Goal: Task Accomplishment & Management: Use online tool/utility

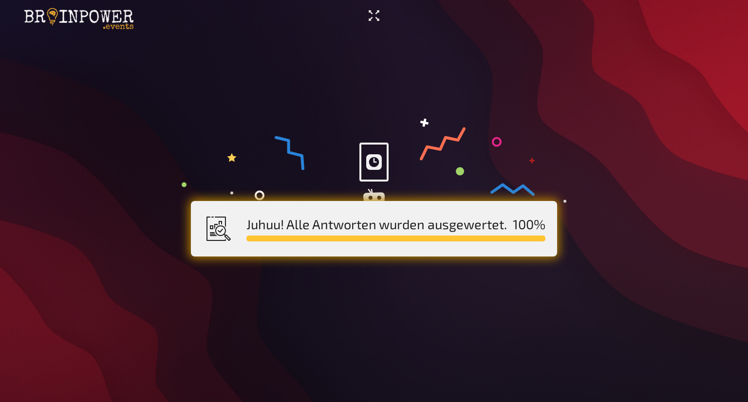
click at [369, 14] on icon "Vollbildmodus aktivieren" at bounding box center [374, 16] width 16 height 16
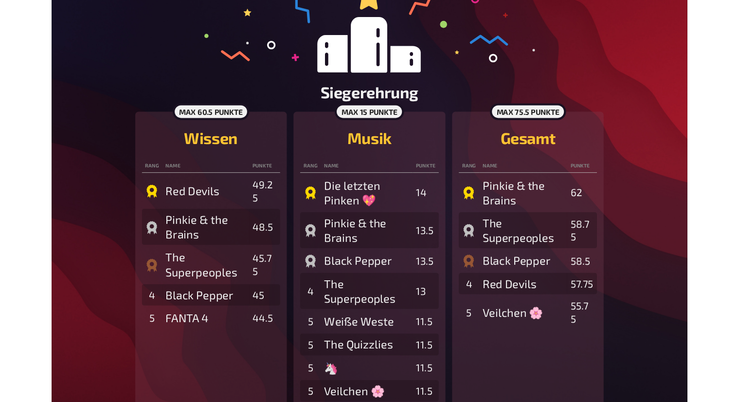
scroll to position [124, 0]
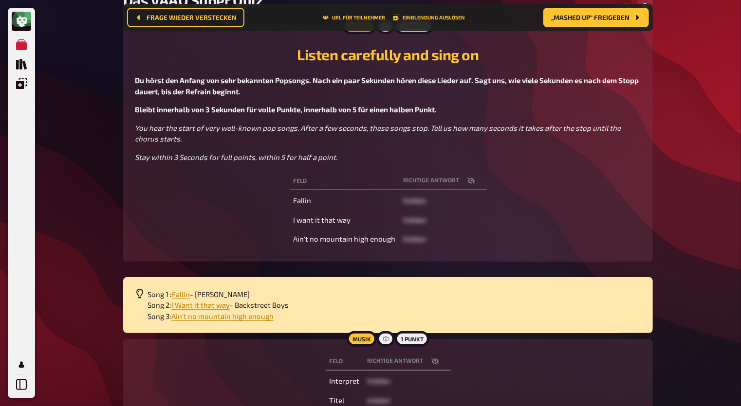
scroll to position [113, 0]
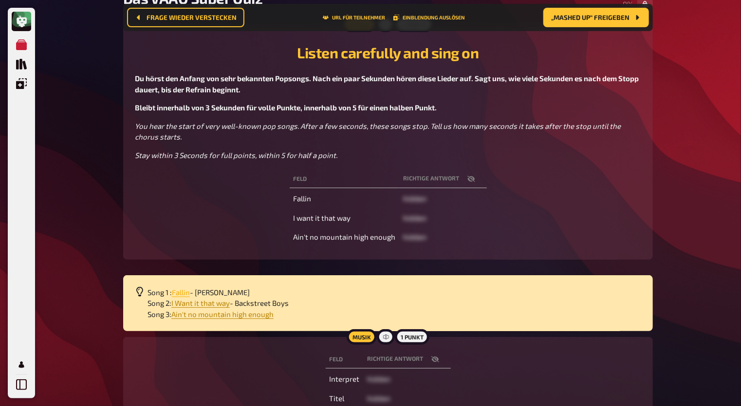
click at [181, 292] on span "Fallin" at bounding box center [181, 292] width 18 height 9
click at [218, 300] on span "I Want it that way" at bounding box center [200, 303] width 58 height 9
click at [220, 316] on span "Ain't no mountain high enough" at bounding box center [222, 314] width 102 height 9
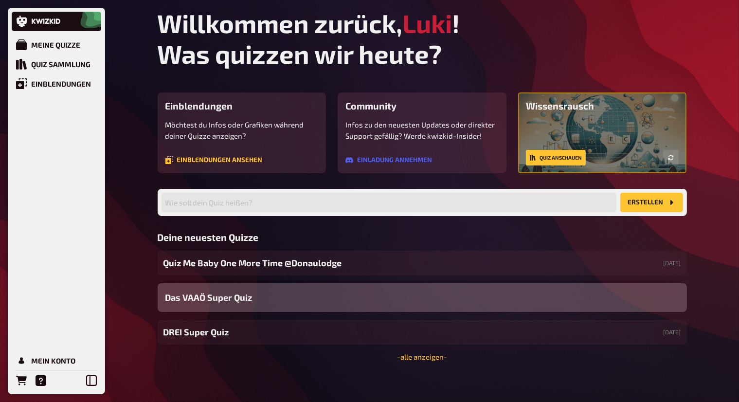
click at [225, 292] on span "Das VAAÖ Super Quiz" at bounding box center [208, 297] width 87 height 13
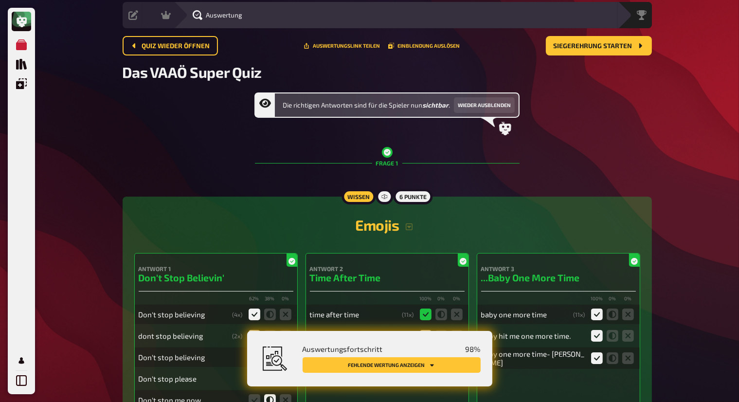
scroll to position [49, 0]
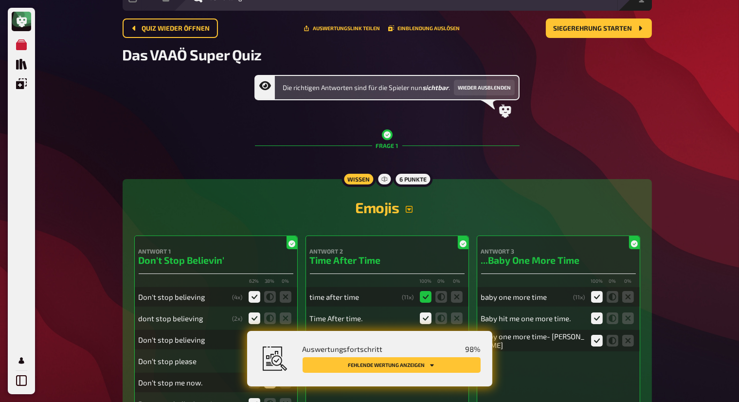
click at [411, 208] on icon "button" at bounding box center [409, 209] width 7 height 7
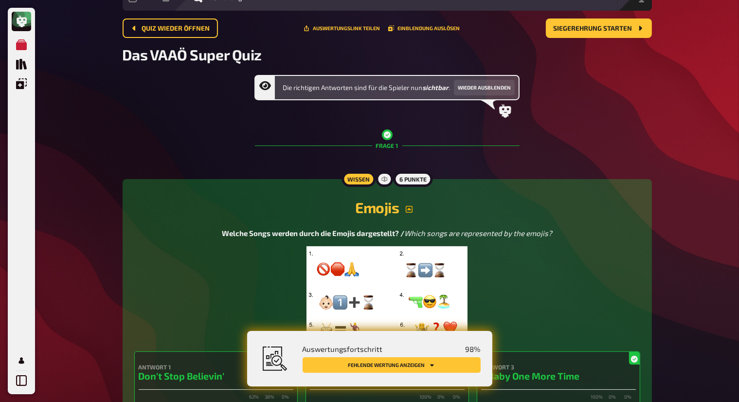
click at [396, 281] on img at bounding box center [387, 294] width 161 height 97
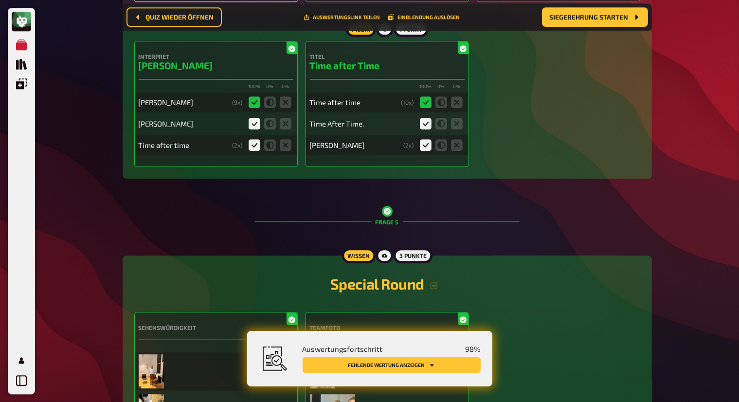
scroll to position [2445, 0]
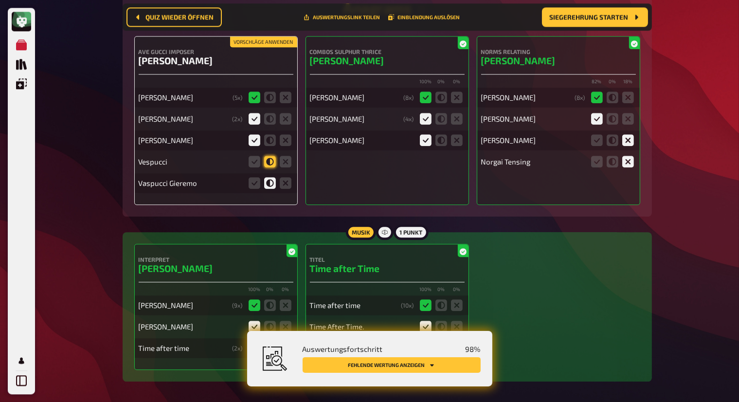
click at [273, 162] on icon at bounding box center [270, 162] width 12 height 12
click at [0, 0] on input "radio" at bounding box center [0, 0] width 0 height 0
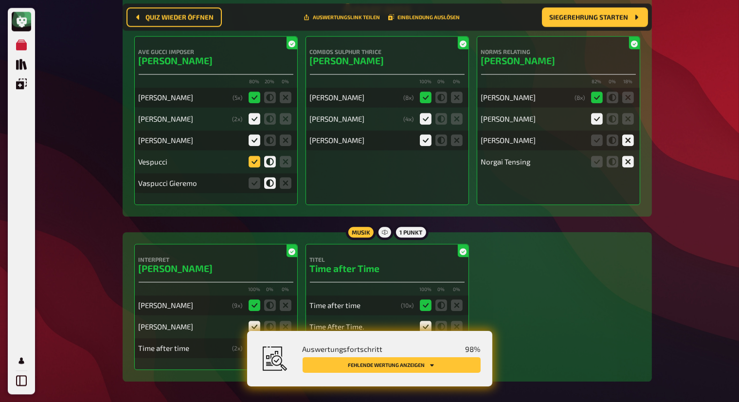
click at [255, 160] on icon at bounding box center [255, 162] width 12 height 12
click at [0, 0] on input "radio" at bounding box center [0, 0] width 0 height 0
click at [254, 183] on icon at bounding box center [255, 183] width 12 height 12
click at [0, 0] on input "radio" at bounding box center [0, 0] width 0 height 0
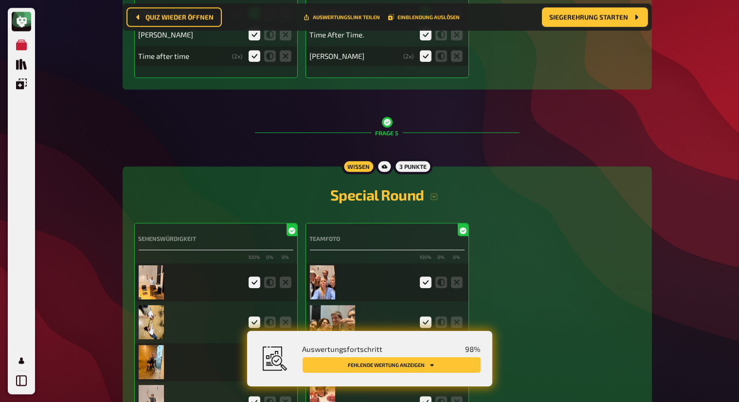
scroll to position [2834, 0]
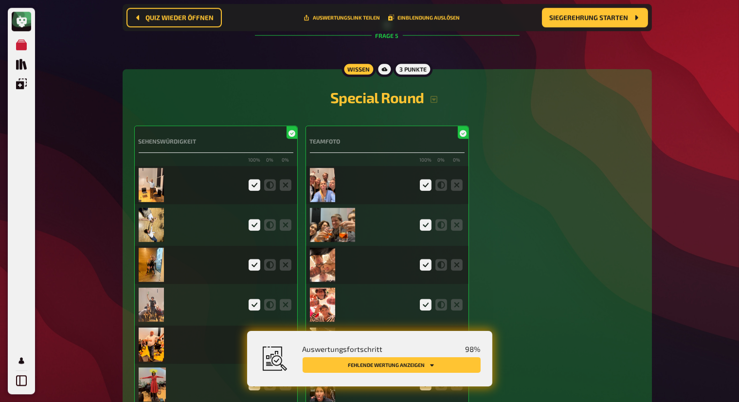
click at [159, 173] on img at bounding box center [152, 185] width 26 height 34
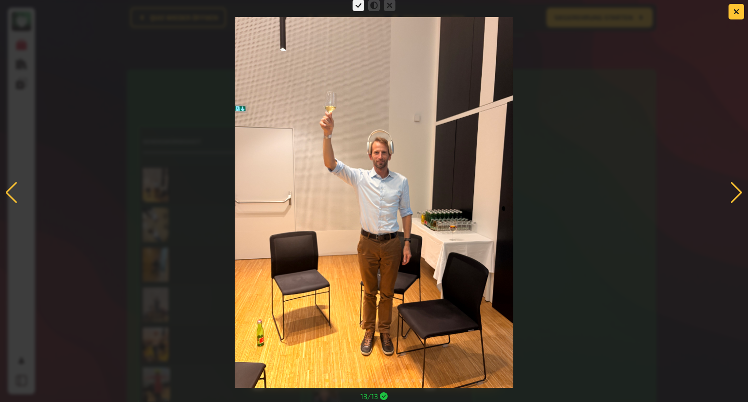
click at [731, 191] on div at bounding box center [736, 192] width 13 height 21
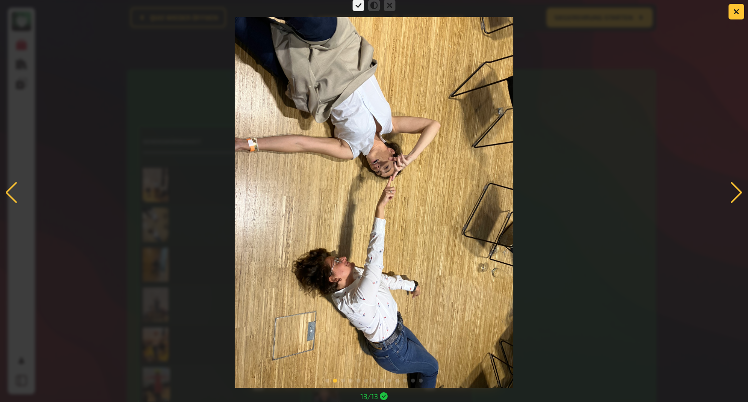
click at [739, 190] on div at bounding box center [736, 192] width 13 height 21
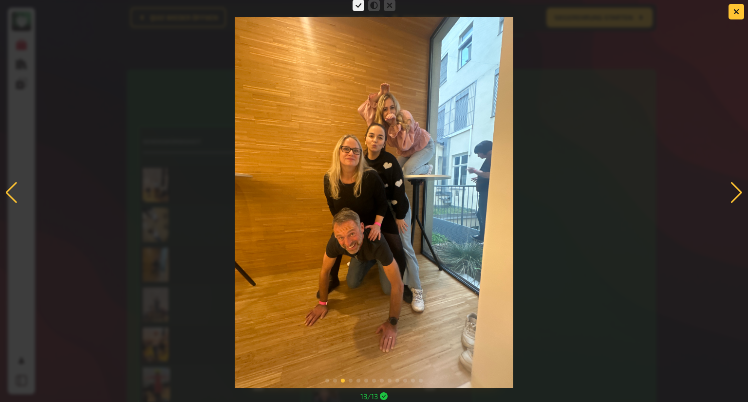
click at [735, 187] on div at bounding box center [736, 192] width 13 height 21
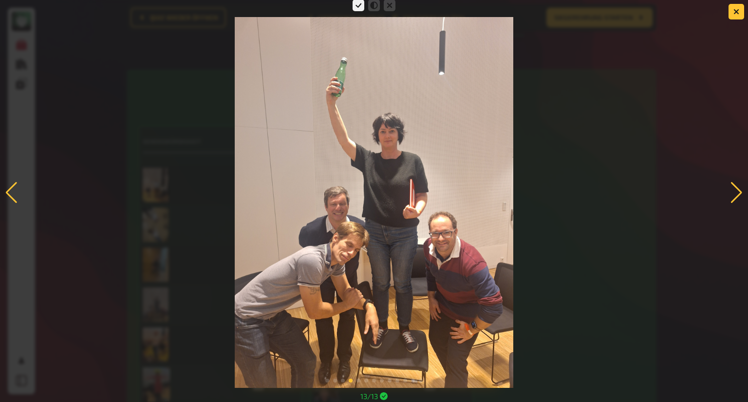
click at [735, 184] on div at bounding box center [736, 192] width 13 height 21
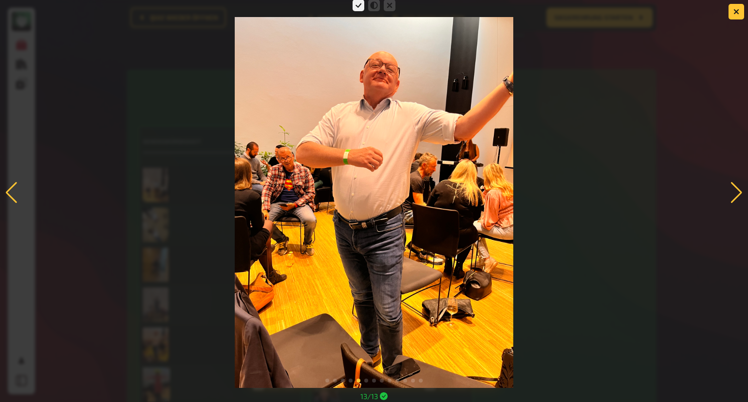
click at [740, 187] on div at bounding box center [736, 192] width 13 height 21
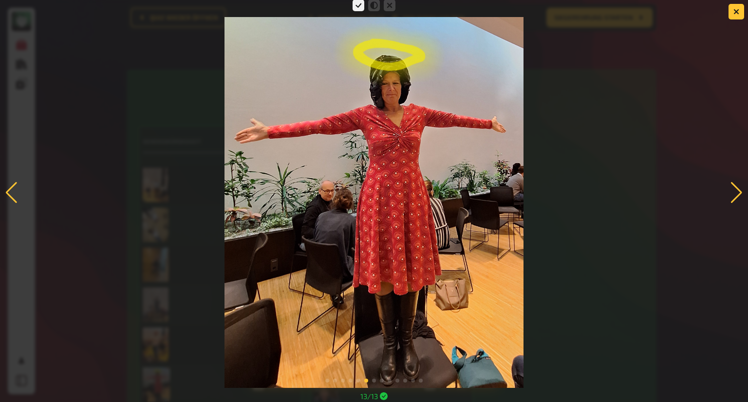
click at [737, 191] on div at bounding box center [736, 192] width 13 height 21
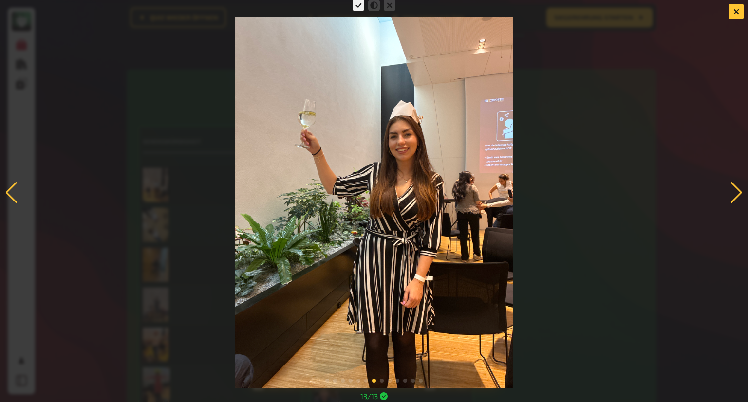
click at [733, 188] on div at bounding box center [736, 192] width 13 height 21
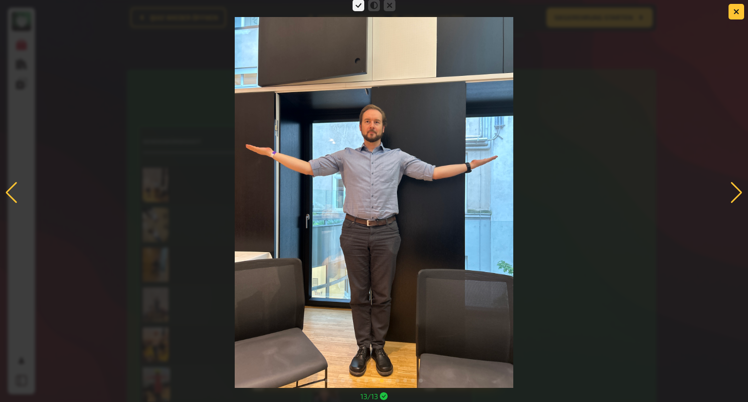
click at [736, 190] on div at bounding box center [736, 192] width 13 height 21
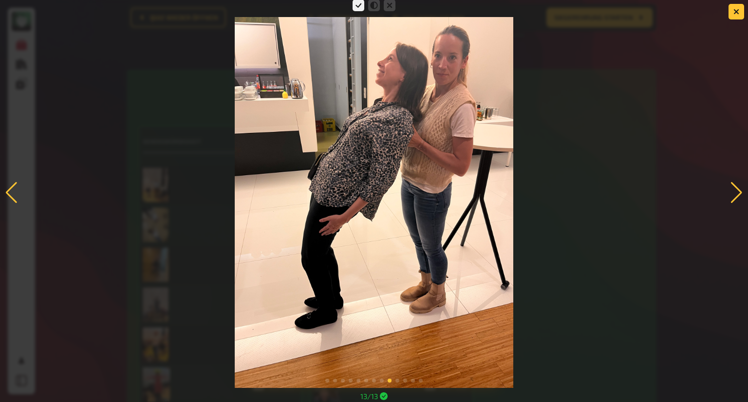
click at [5, 189] on div at bounding box center [11, 192] width 13 height 21
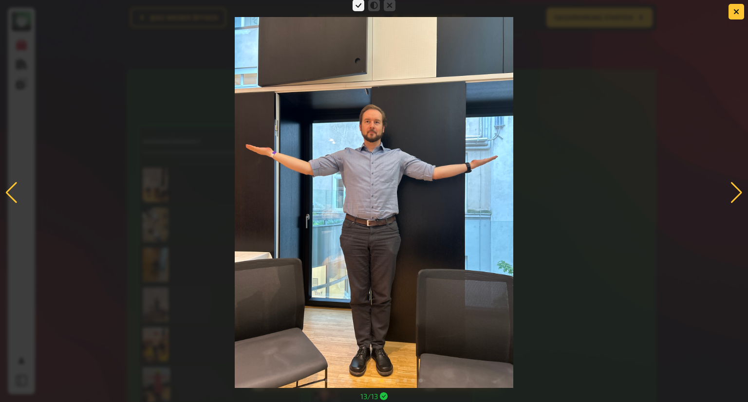
click at [734, 197] on div at bounding box center [736, 192] width 13 height 21
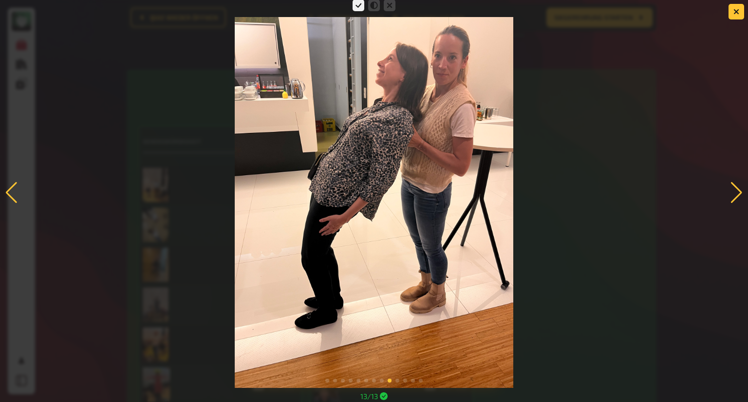
click at [738, 184] on div at bounding box center [736, 192] width 13 height 21
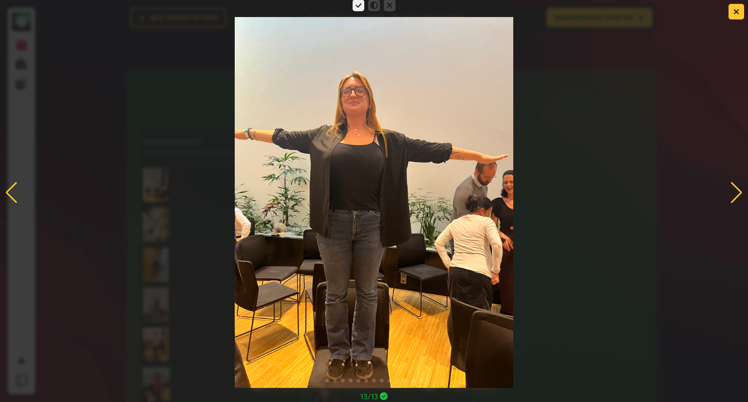
click at [736, 187] on div at bounding box center [736, 192] width 13 height 21
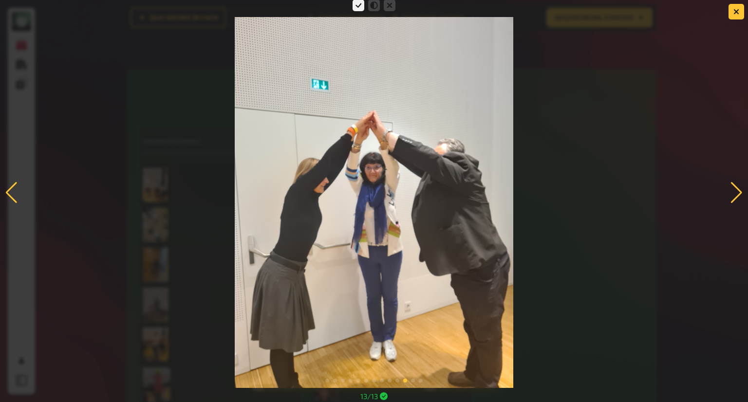
click at [736, 195] on div at bounding box center [736, 192] width 13 height 21
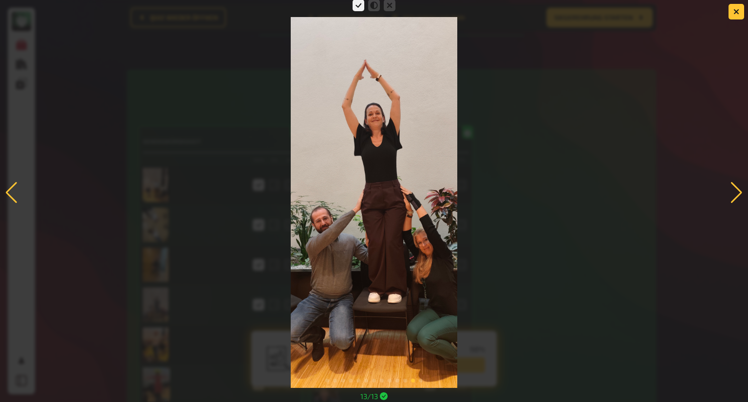
click at [734, 189] on div at bounding box center [736, 192] width 13 height 21
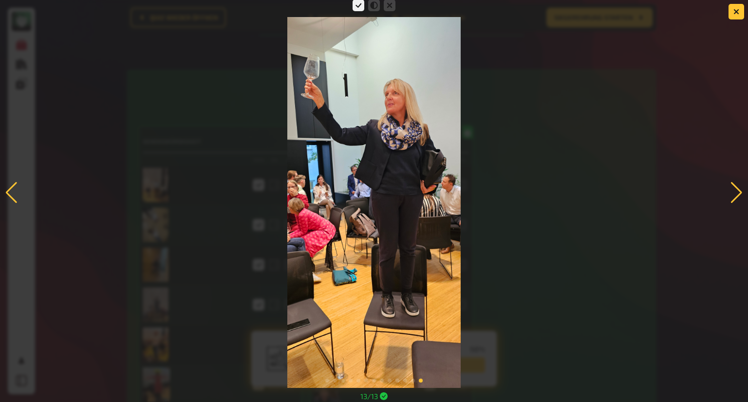
click at [732, 194] on div at bounding box center [736, 192] width 13 height 21
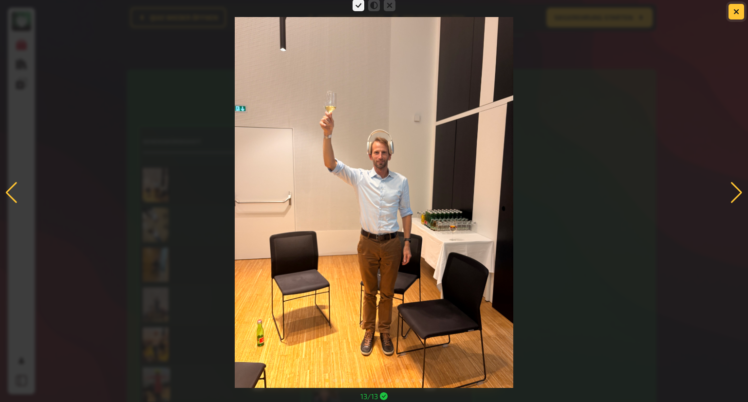
click at [740, 11] on button "button" at bounding box center [736, 12] width 16 height 16
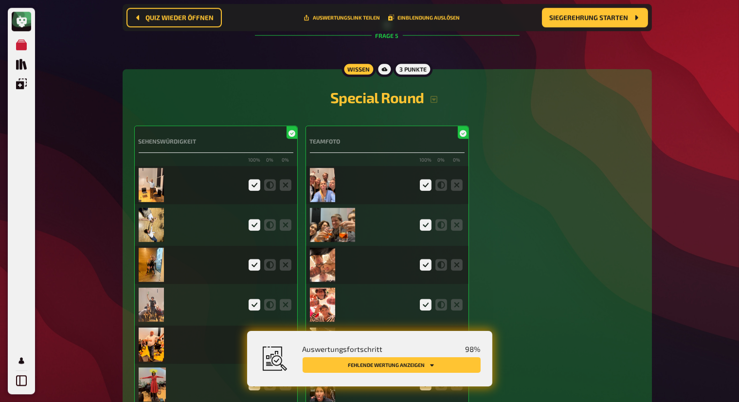
click at [328, 177] on img at bounding box center [323, 185] width 26 height 34
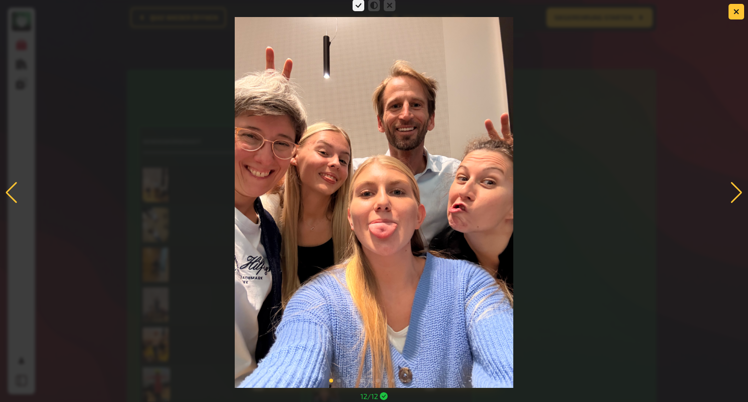
click at [736, 186] on div at bounding box center [736, 192] width 13 height 21
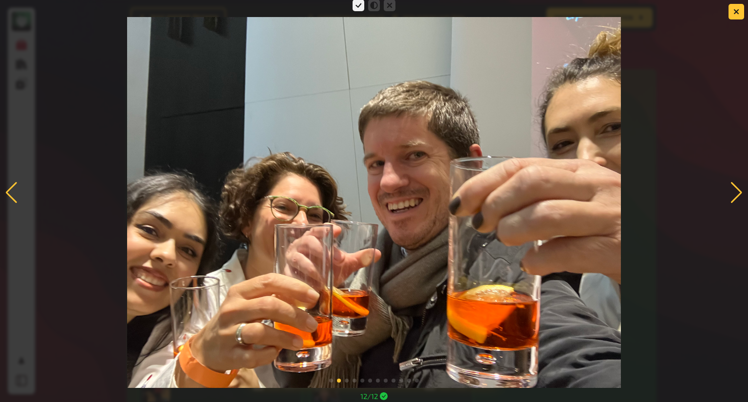
click at [736, 189] on div at bounding box center [736, 192] width 13 height 21
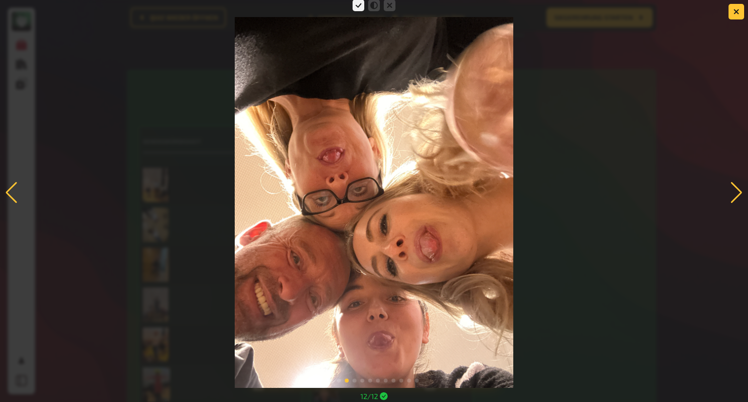
click at [733, 189] on div at bounding box center [736, 192] width 13 height 21
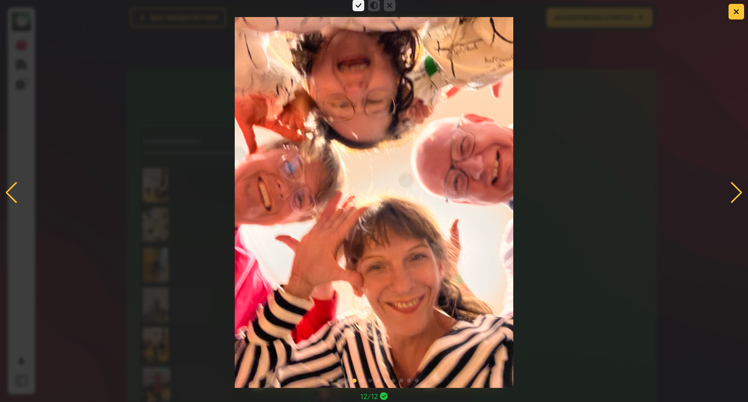
click at [739, 189] on div at bounding box center [736, 192] width 13 height 21
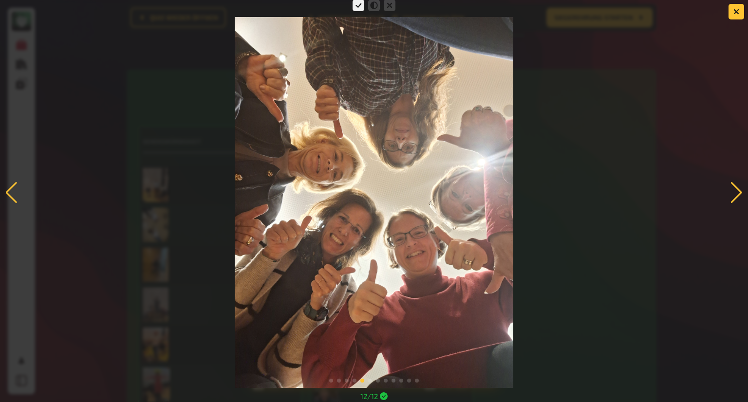
click at [734, 185] on div at bounding box center [736, 192] width 13 height 21
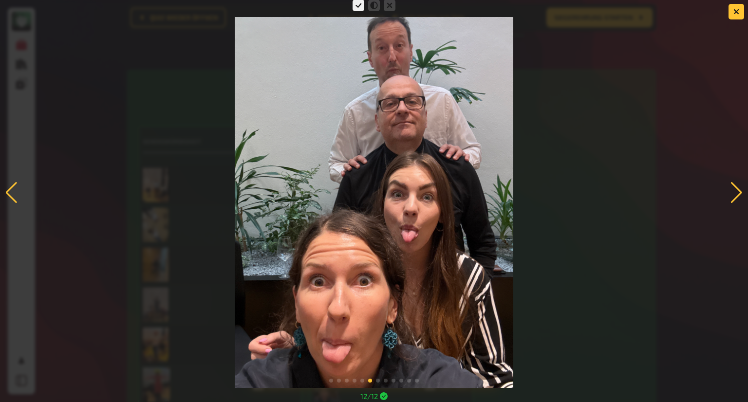
click at [738, 187] on div at bounding box center [736, 192] width 13 height 21
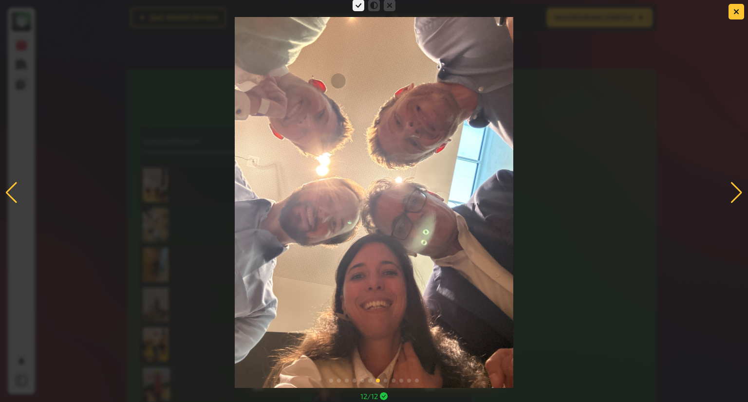
click at [737, 192] on div at bounding box center [736, 192] width 13 height 21
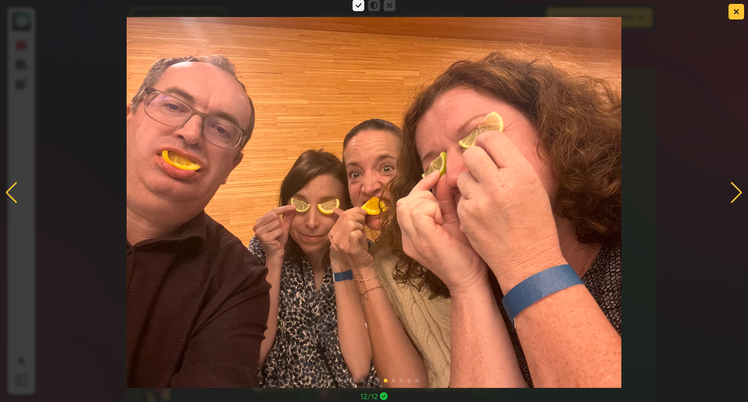
click at [737, 187] on div at bounding box center [736, 192] width 13 height 21
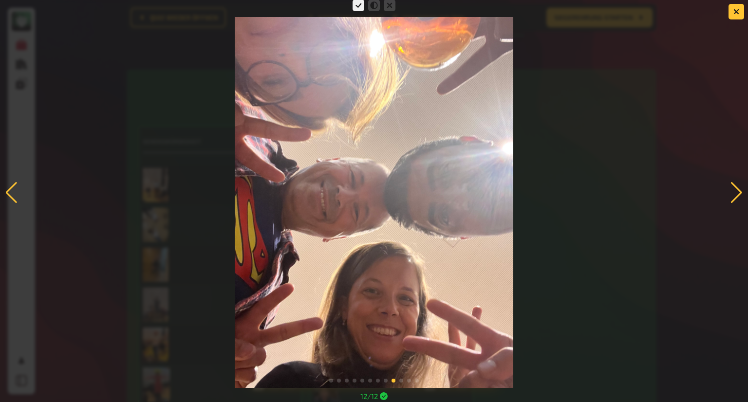
click at [736, 191] on div at bounding box center [736, 192] width 13 height 21
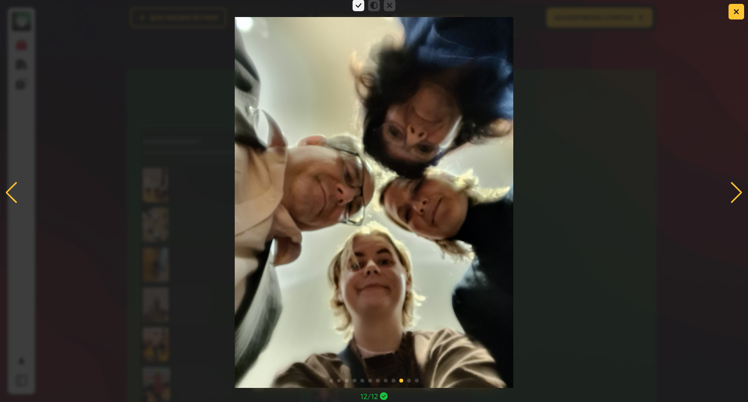
click at [736, 191] on div at bounding box center [736, 192] width 13 height 21
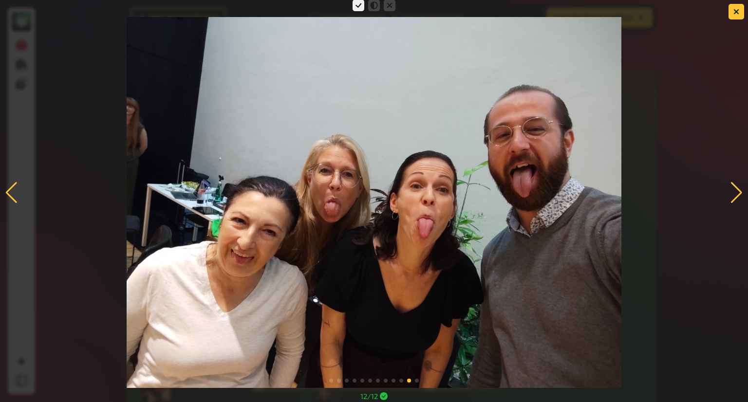
click at [737, 188] on div at bounding box center [736, 192] width 13 height 21
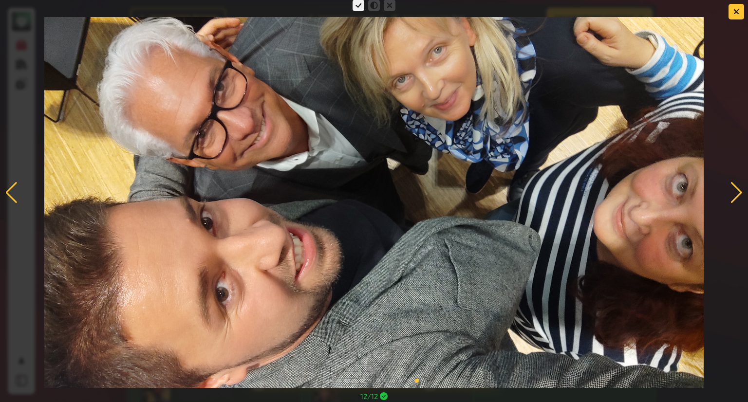
click at [738, 182] on div at bounding box center [736, 192] width 13 height 21
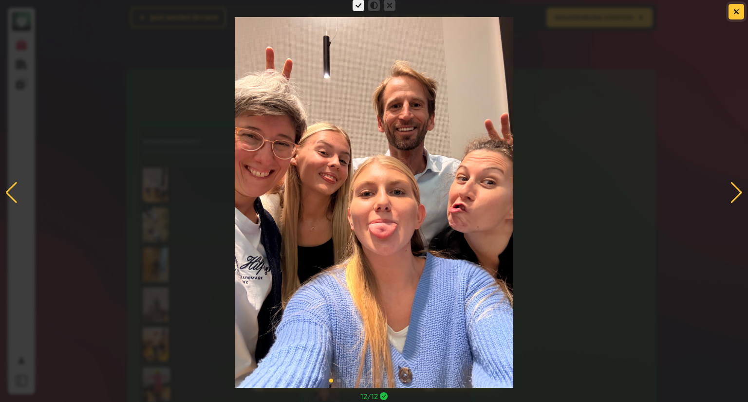
click at [740, 8] on button "button" at bounding box center [736, 12] width 16 height 16
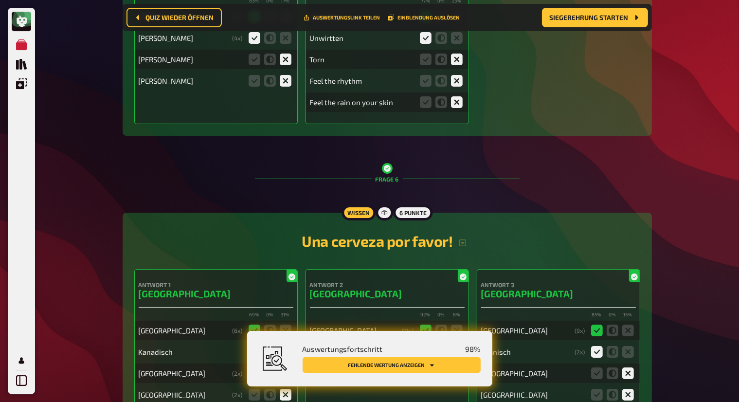
scroll to position [3710, 0]
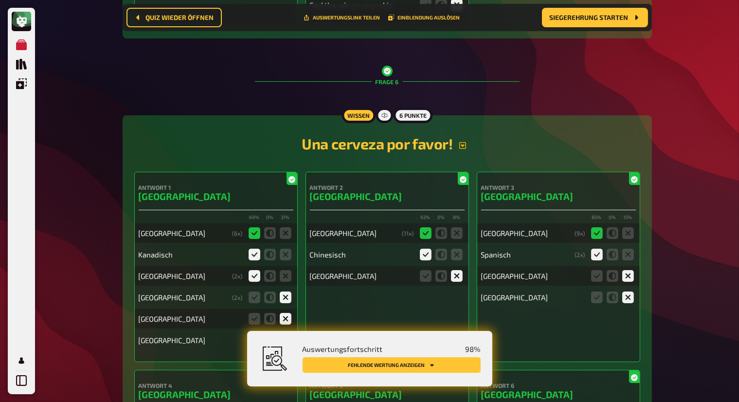
click at [463, 146] on icon "button" at bounding box center [463, 146] width 8 height 8
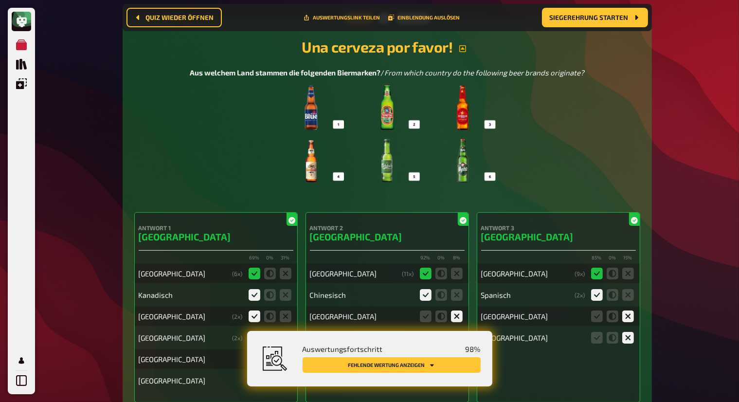
scroll to position [3807, 0]
click at [362, 144] on img at bounding box center [387, 133] width 220 height 97
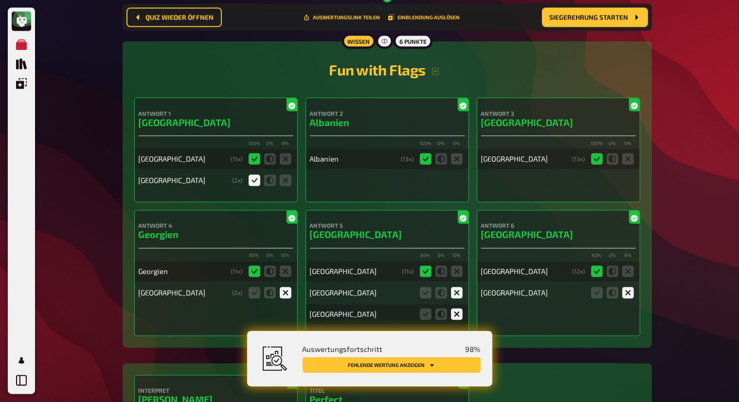
scroll to position [5413, 0]
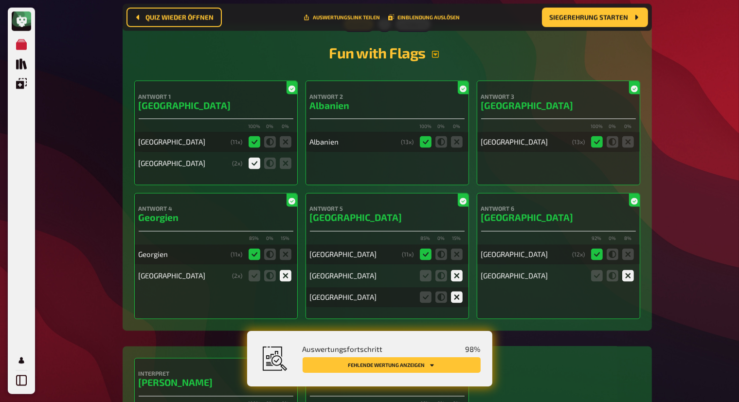
click at [438, 51] on icon "button" at bounding box center [436, 55] width 8 height 8
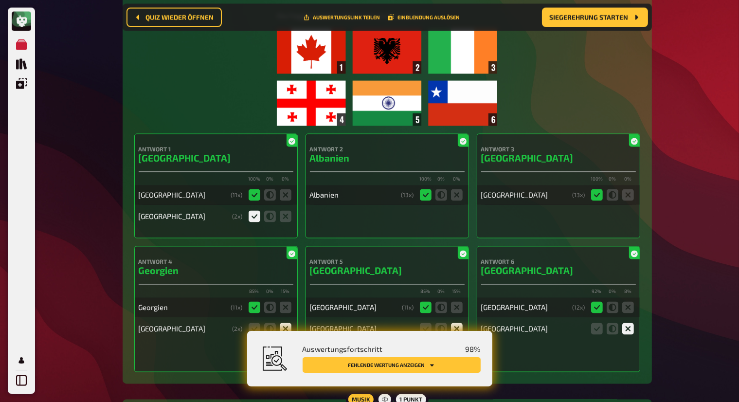
scroll to position [5462, 0]
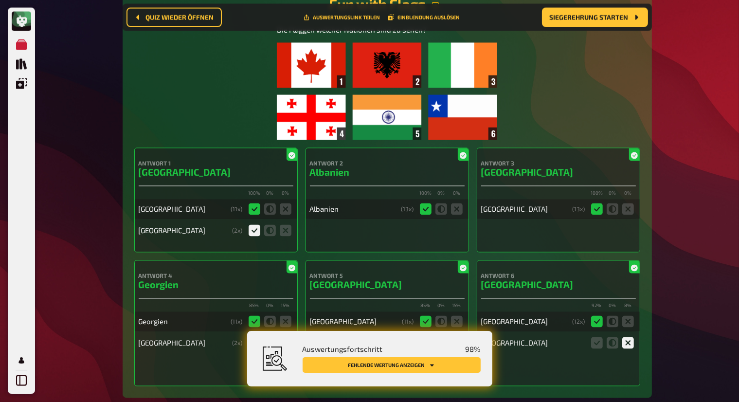
click at [311, 71] on img at bounding box center [387, 91] width 220 height 97
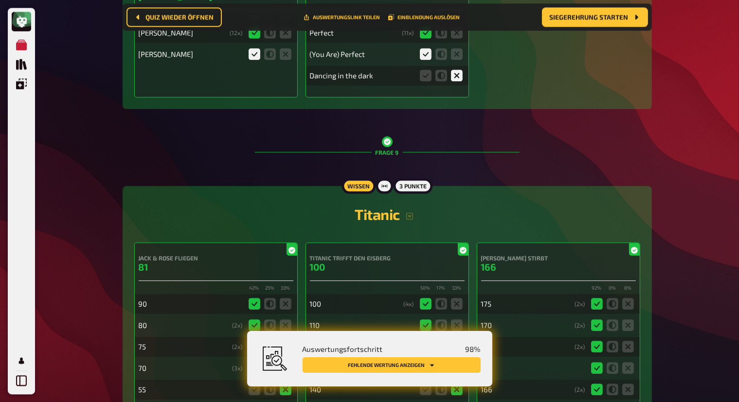
scroll to position [6094, 0]
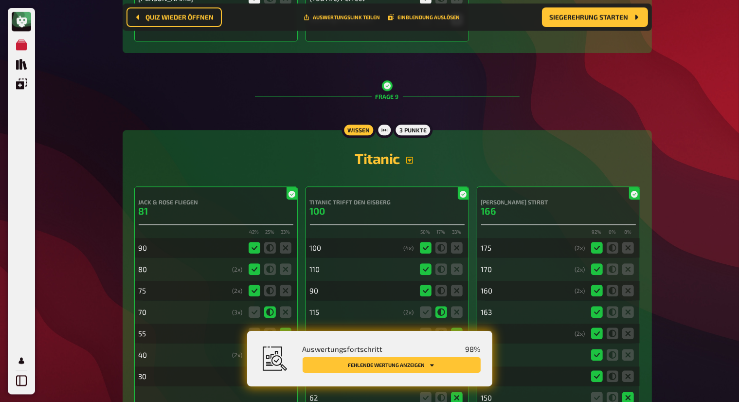
click at [409, 157] on icon "button" at bounding box center [409, 160] width 7 height 7
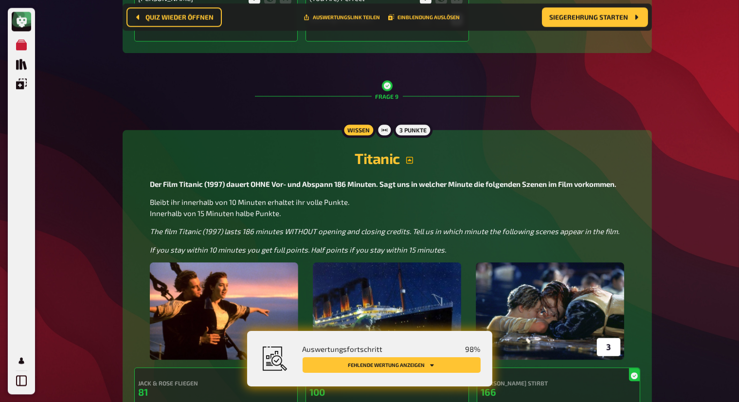
click at [322, 277] on img at bounding box center [387, 310] width 474 height 97
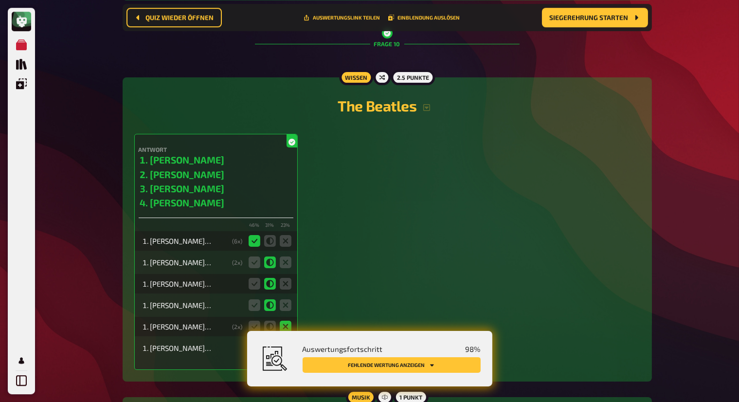
scroll to position [6922, 0]
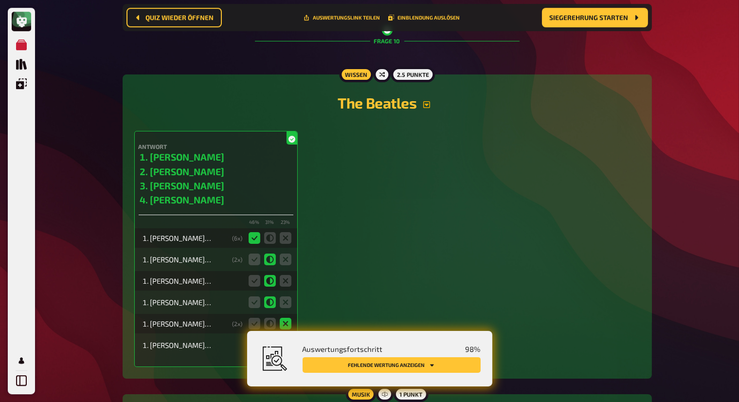
click at [427, 101] on icon "button" at bounding box center [427, 105] width 8 height 8
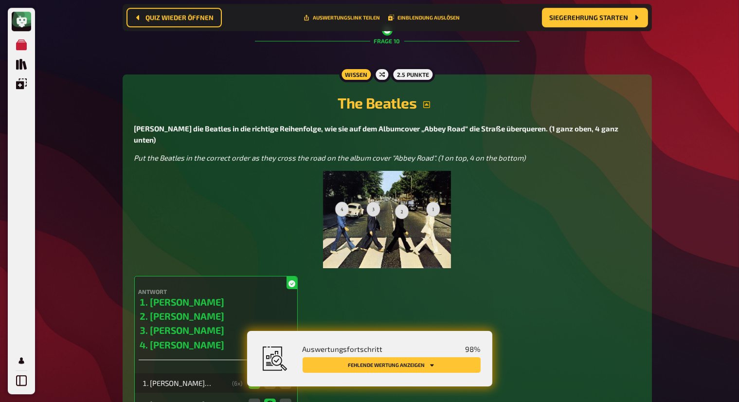
click at [385, 178] on img at bounding box center [387, 219] width 128 height 97
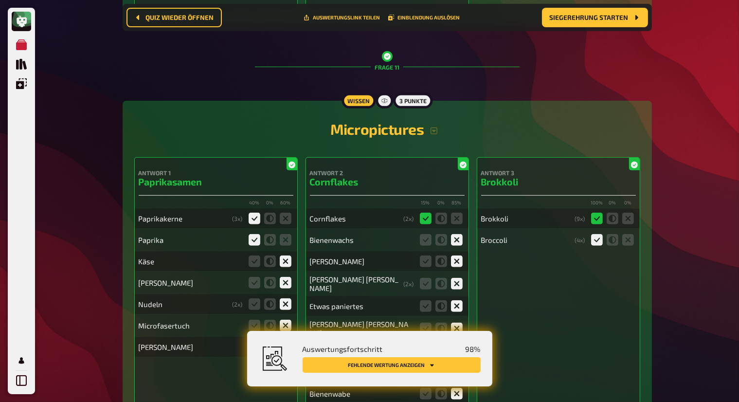
scroll to position [7798, 0]
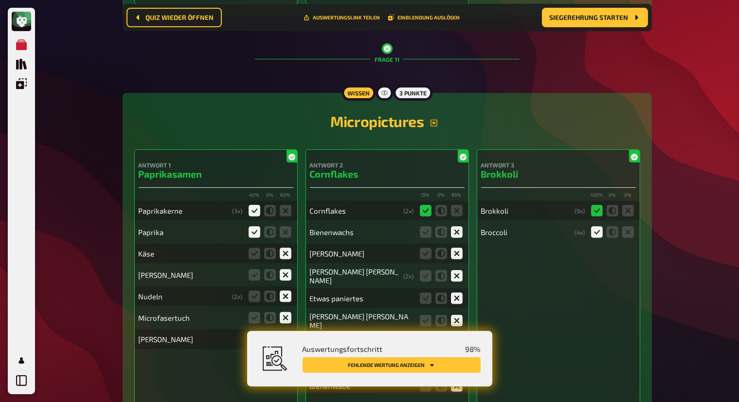
click at [433, 119] on icon "button" at bounding box center [434, 123] width 8 height 8
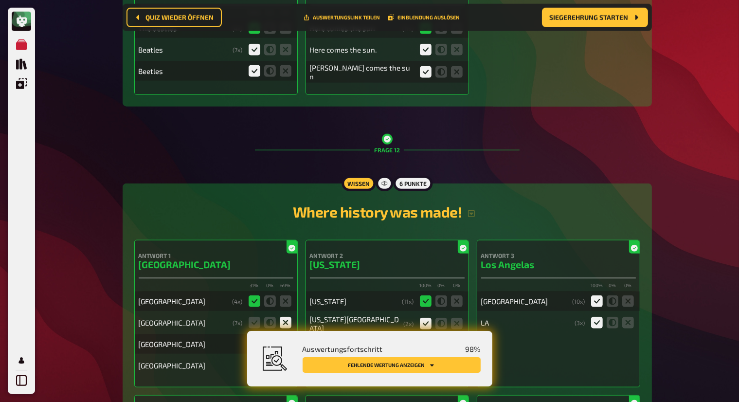
scroll to position [8430, 0]
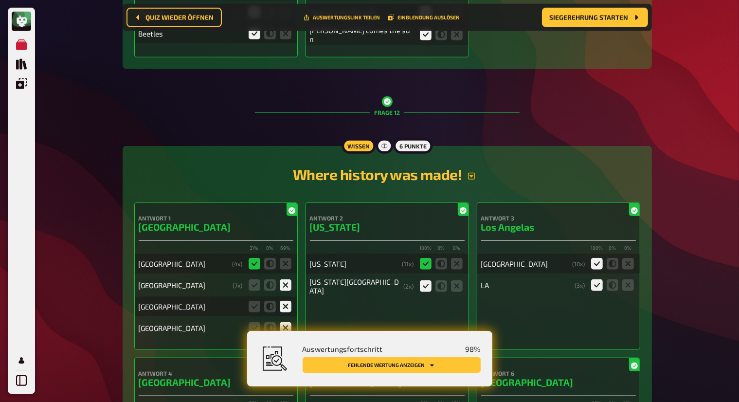
click at [474, 172] on icon "button" at bounding box center [472, 176] width 8 height 8
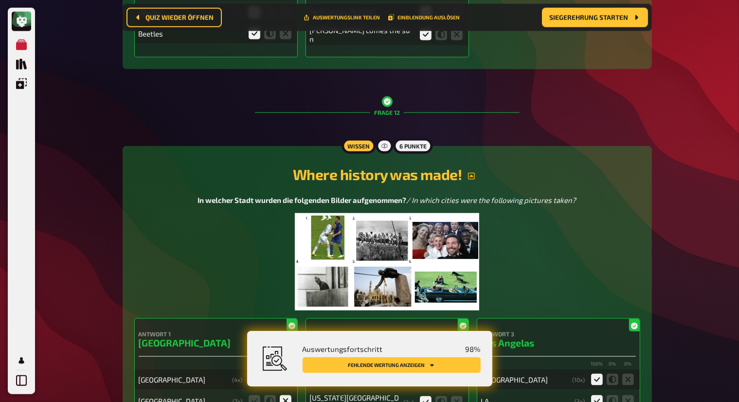
click at [414, 245] on img at bounding box center [387, 261] width 184 height 97
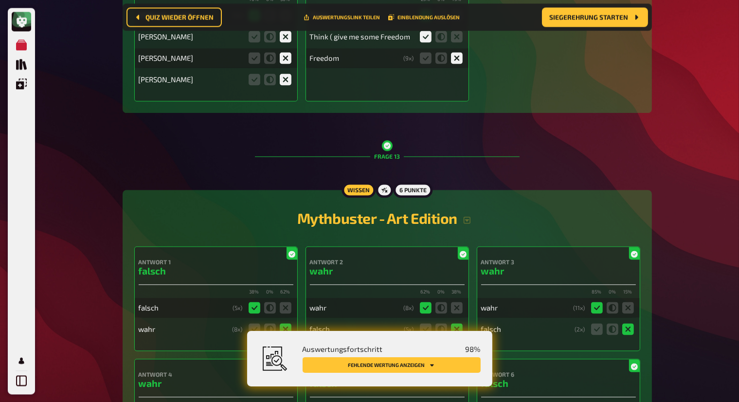
scroll to position [9404, 0]
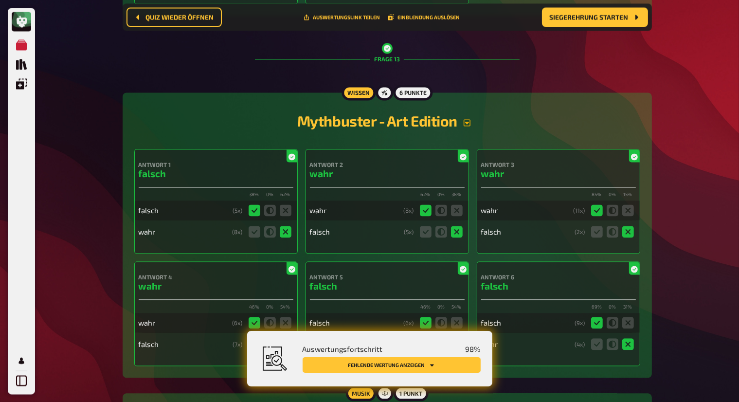
click at [467, 119] on icon "button" at bounding box center [467, 123] width 8 height 8
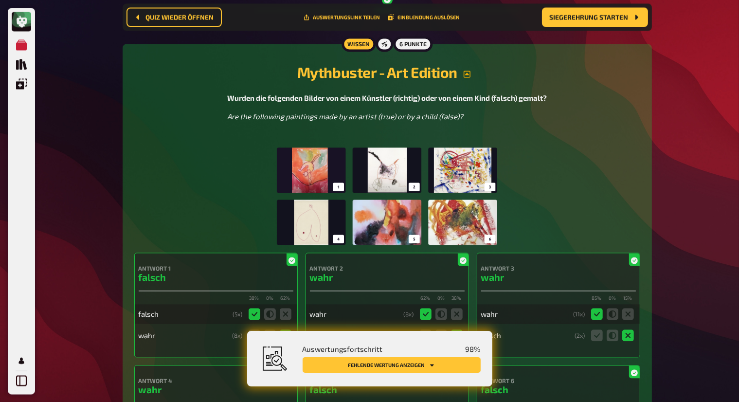
click at [378, 172] on img at bounding box center [387, 195] width 220 height 97
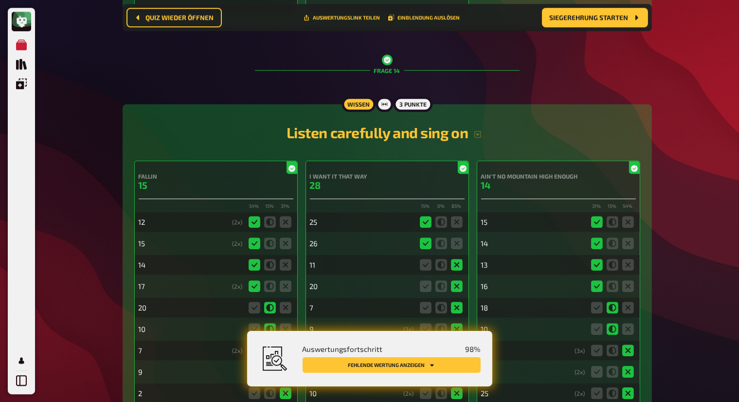
scroll to position [10328, 0]
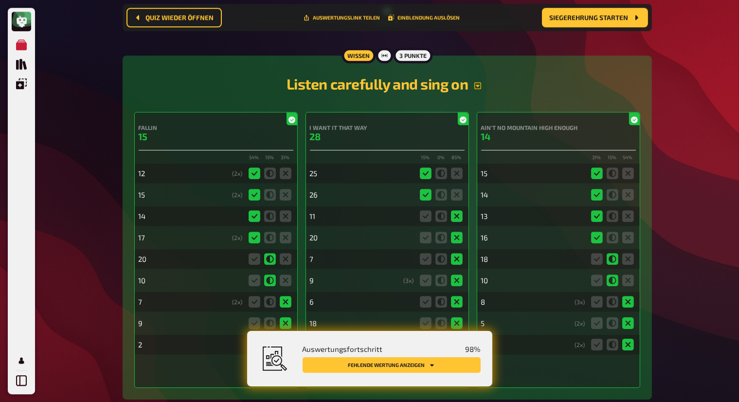
click at [479, 82] on icon "button" at bounding box center [478, 86] width 8 height 8
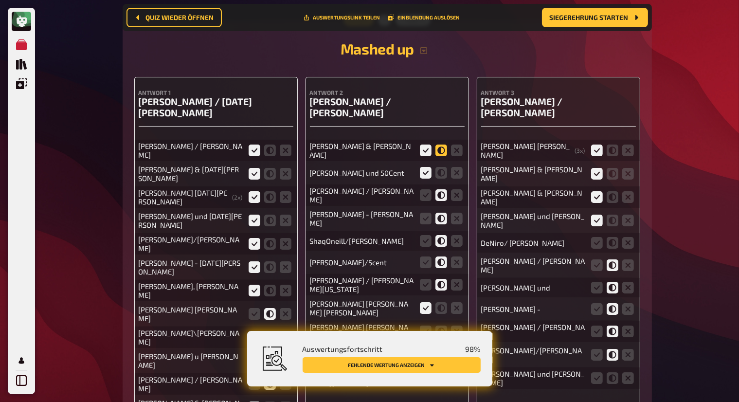
scroll to position [11156, 0]
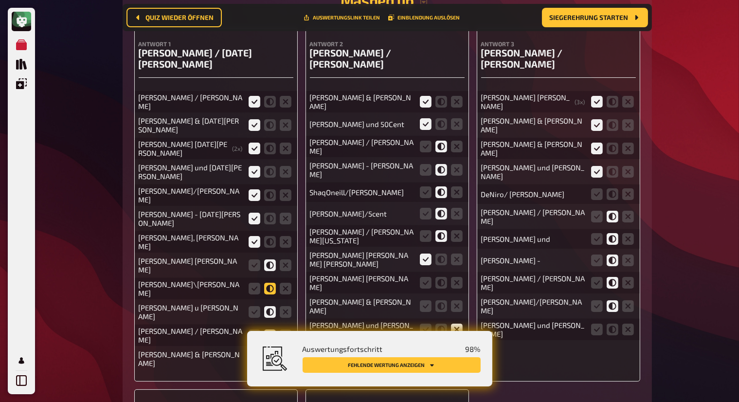
click at [273, 283] on icon at bounding box center [270, 289] width 12 height 12
click at [0, 0] on input "radio" at bounding box center [0, 0] width 0 height 0
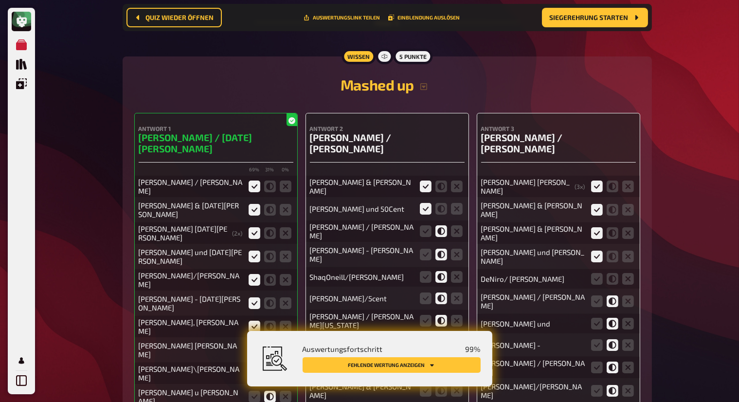
scroll to position [11010, 0]
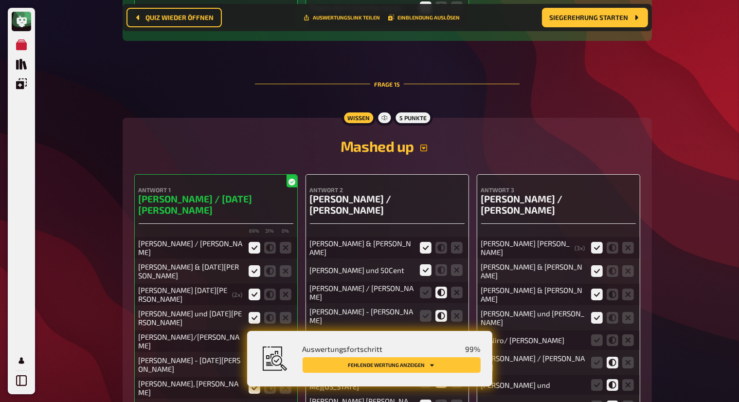
click at [421, 144] on icon "button" at bounding box center [424, 148] width 8 height 8
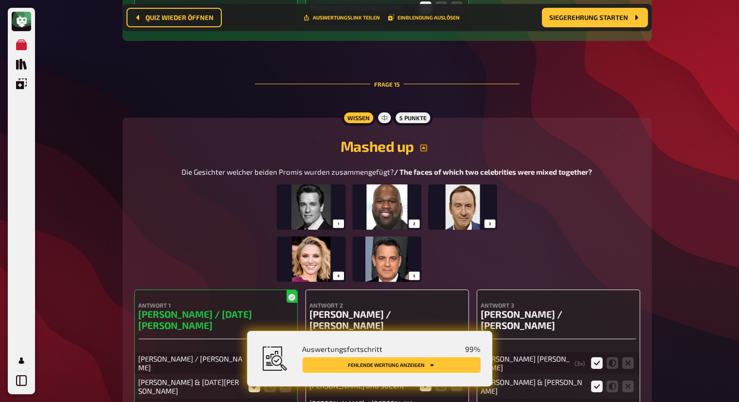
click at [372, 184] on img at bounding box center [387, 232] width 220 height 97
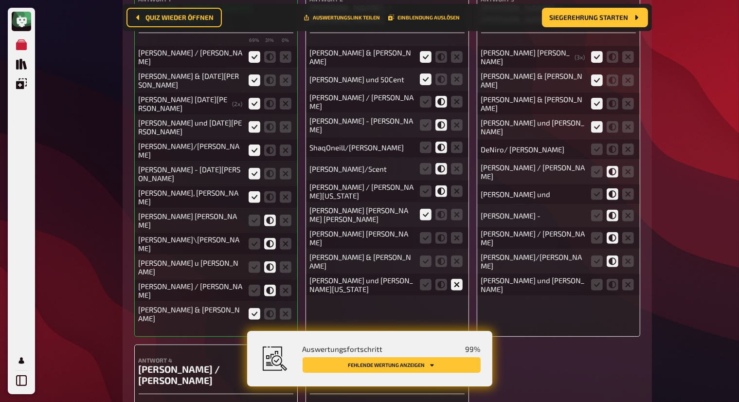
scroll to position [11448, 0]
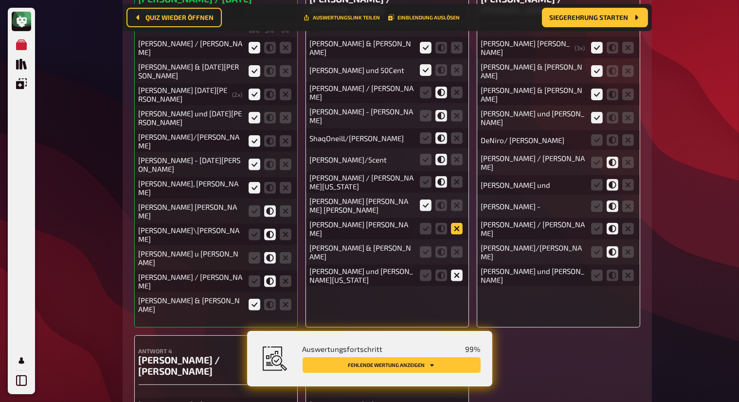
click at [461, 223] on icon at bounding box center [457, 229] width 12 height 12
click at [0, 0] on input "radio" at bounding box center [0, 0] width 0 height 0
click at [456, 246] on icon at bounding box center [457, 252] width 12 height 12
click at [0, 0] on input "radio" at bounding box center [0, 0] width 0 height 0
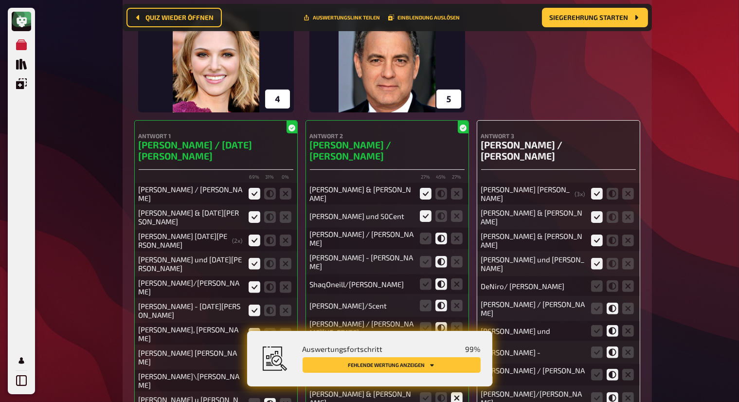
scroll to position [11253, 0]
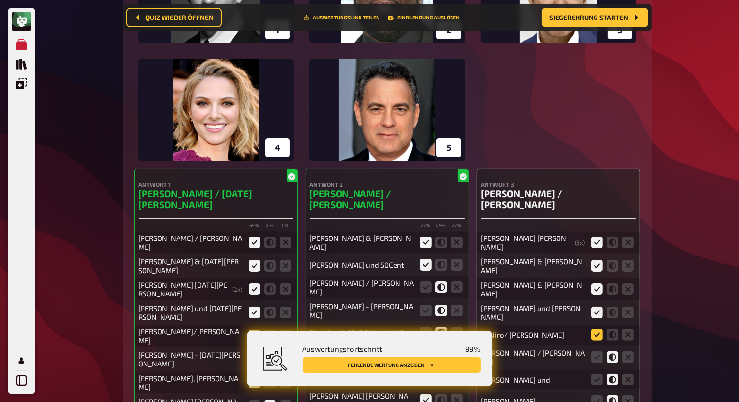
click at [596, 329] on icon at bounding box center [597, 335] width 12 height 12
click at [0, 0] on input "radio" at bounding box center [0, 0] width 0 height 0
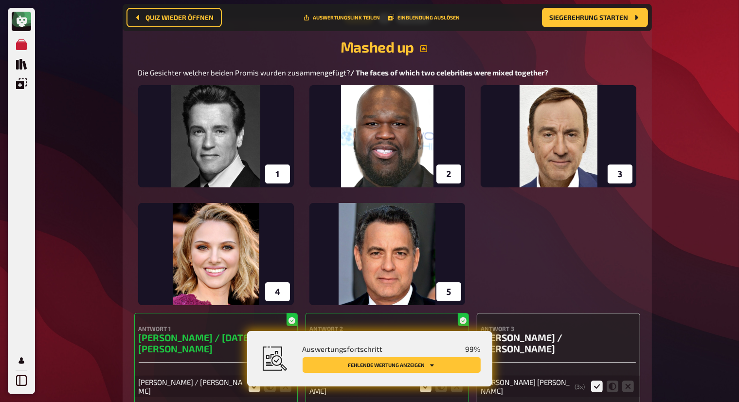
scroll to position [11107, 0]
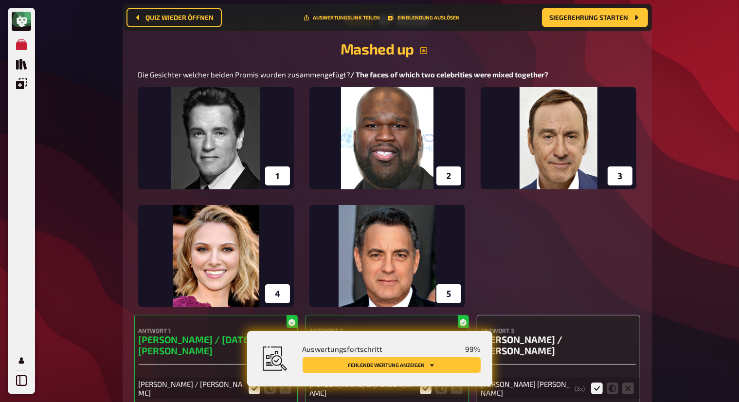
click at [565, 141] on img at bounding box center [387, 197] width 498 height 220
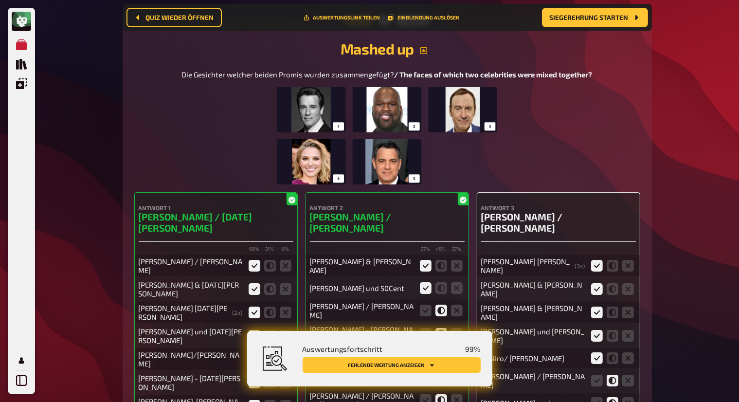
click at [454, 87] on img at bounding box center [387, 135] width 220 height 97
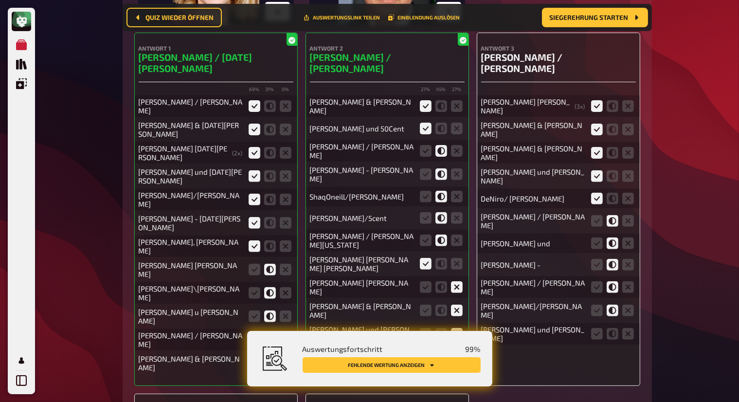
scroll to position [11399, 0]
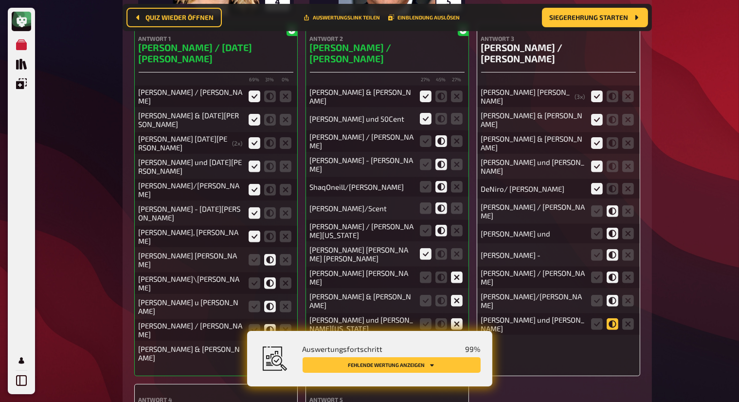
click at [607, 318] on icon at bounding box center [613, 324] width 12 height 12
click at [0, 0] on input "radio" at bounding box center [0, 0] width 0 height 0
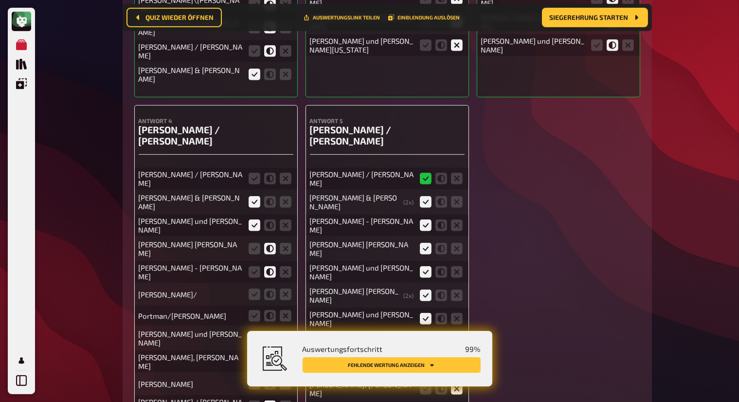
scroll to position [11691, 0]
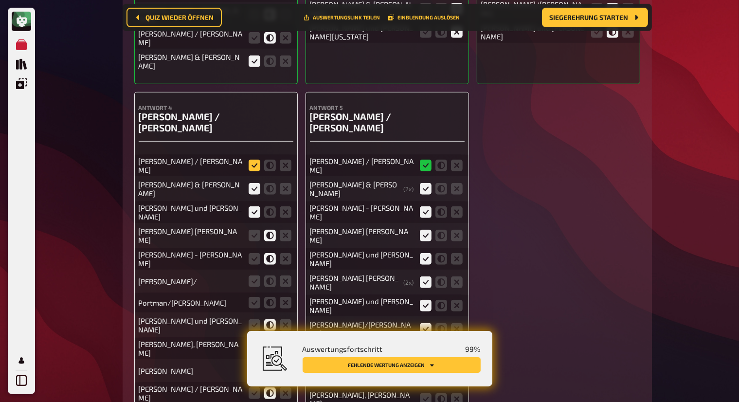
click at [254, 160] on icon at bounding box center [255, 166] width 12 height 12
click at [0, 0] on input "radio" at bounding box center [0, 0] width 0 height 0
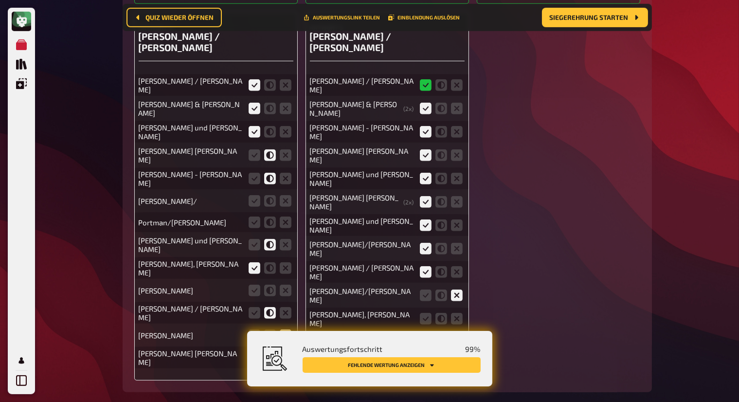
scroll to position [11788, 0]
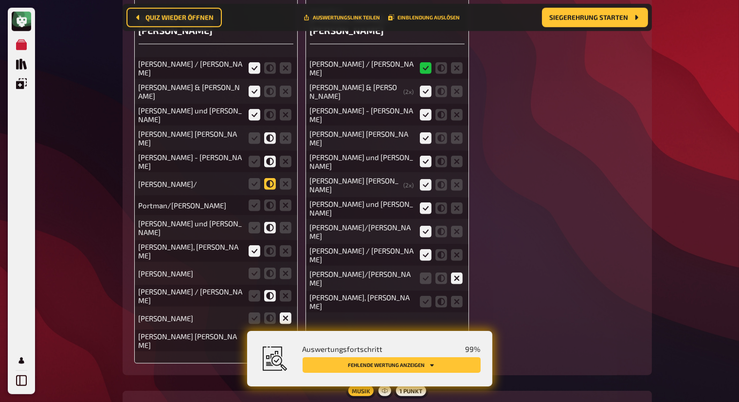
click at [269, 178] on icon at bounding box center [270, 184] width 12 height 12
click at [0, 0] on input "radio" at bounding box center [0, 0] width 0 height 0
click at [254, 200] on icon at bounding box center [255, 206] width 12 height 12
click at [0, 0] on input "radio" at bounding box center [0, 0] width 0 height 0
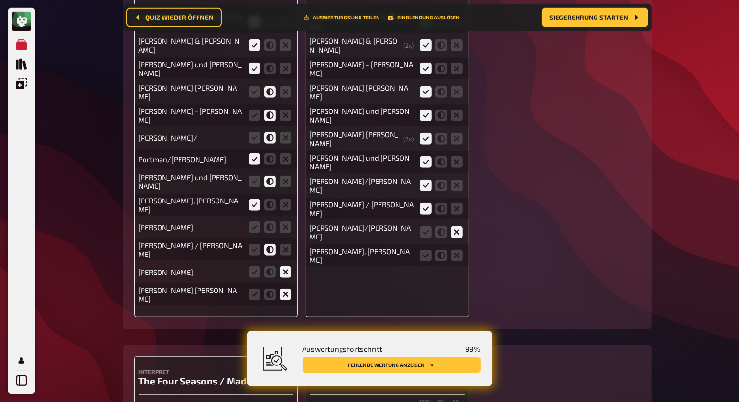
scroll to position [11837, 0]
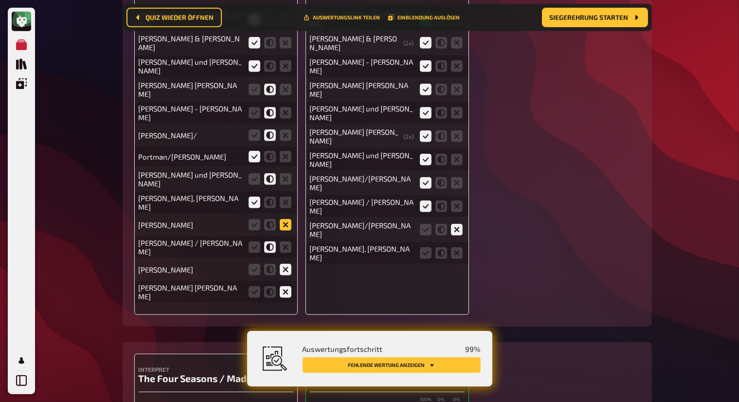
click at [288, 219] on icon at bounding box center [286, 225] width 12 height 12
click at [0, 0] on input "radio" at bounding box center [0, 0] width 0 height 0
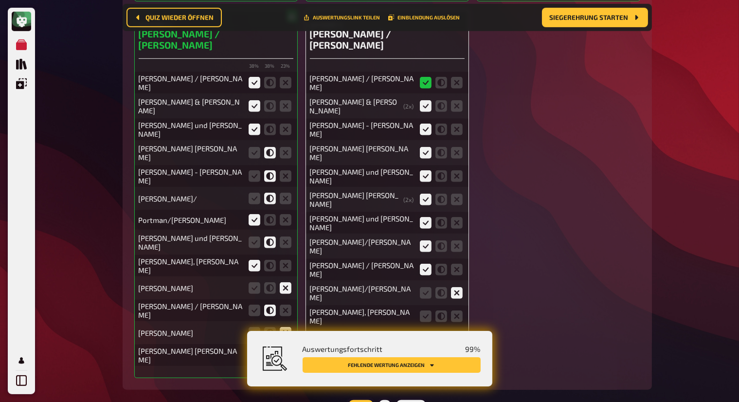
scroll to position [11788, 0]
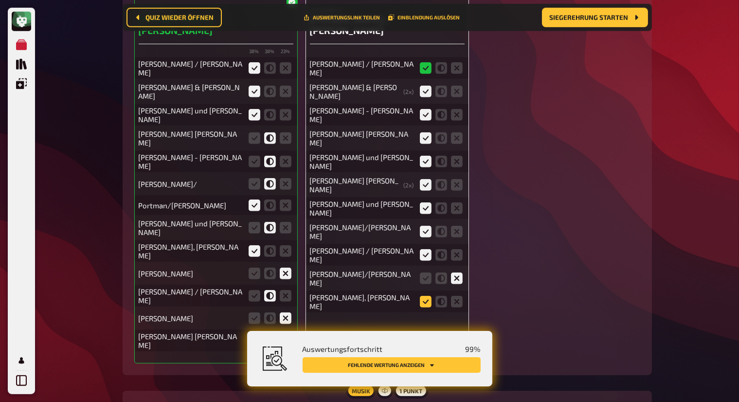
click at [426, 296] on icon at bounding box center [426, 302] width 12 height 12
click at [0, 0] on input "radio" at bounding box center [0, 0] width 0 height 0
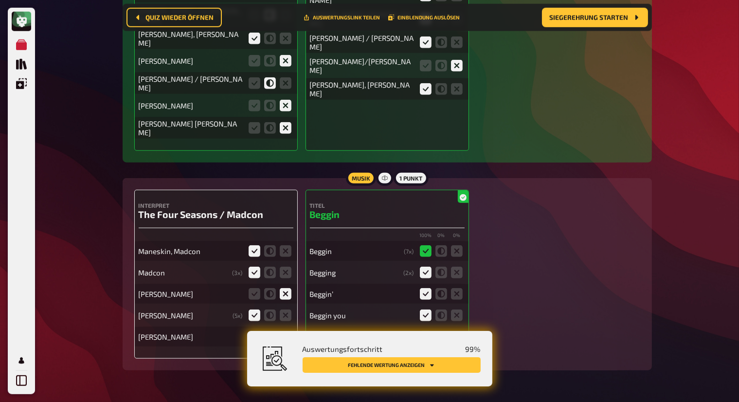
scroll to position [12011, 0]
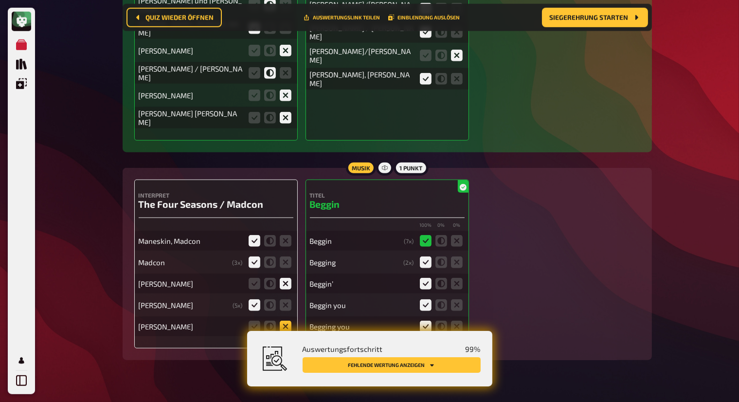
click at [286, 321] on icon at bounding box center [286, 327] width 12 height 12
click at [0, 0] on input "radio" at bounding box center [0, 0] width 0 height 0
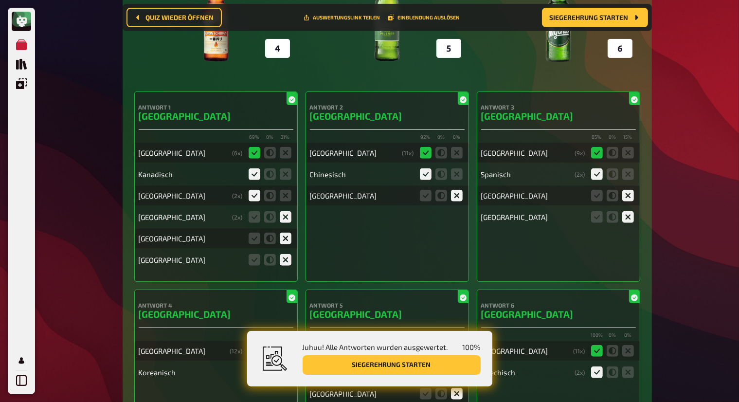
scroll to position [3933, 0]
